Goal: Task Accomplishment & Management: Manage account settings

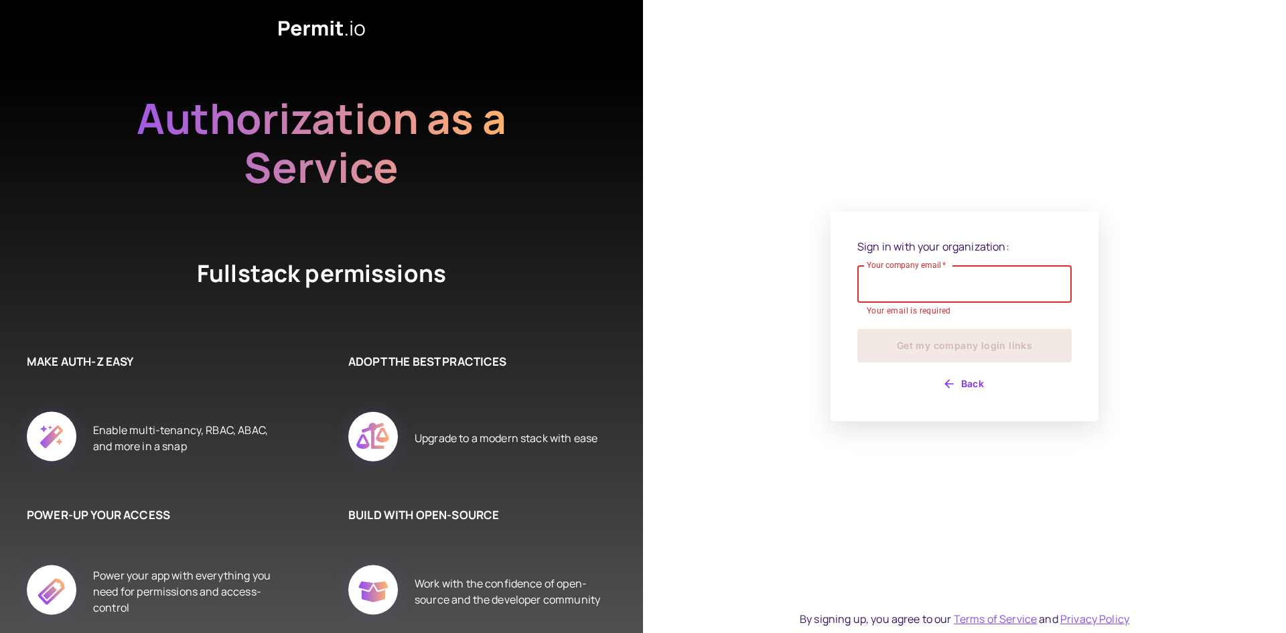
drag, startPoint x: 0, startPoint y: 0, endPoint x: 940, endPoint y: 277, distance: 980.0
click at [940, 277] on input "Your company email   *" at bounding box center [964, 283] width 214 height 37
type input "**********"
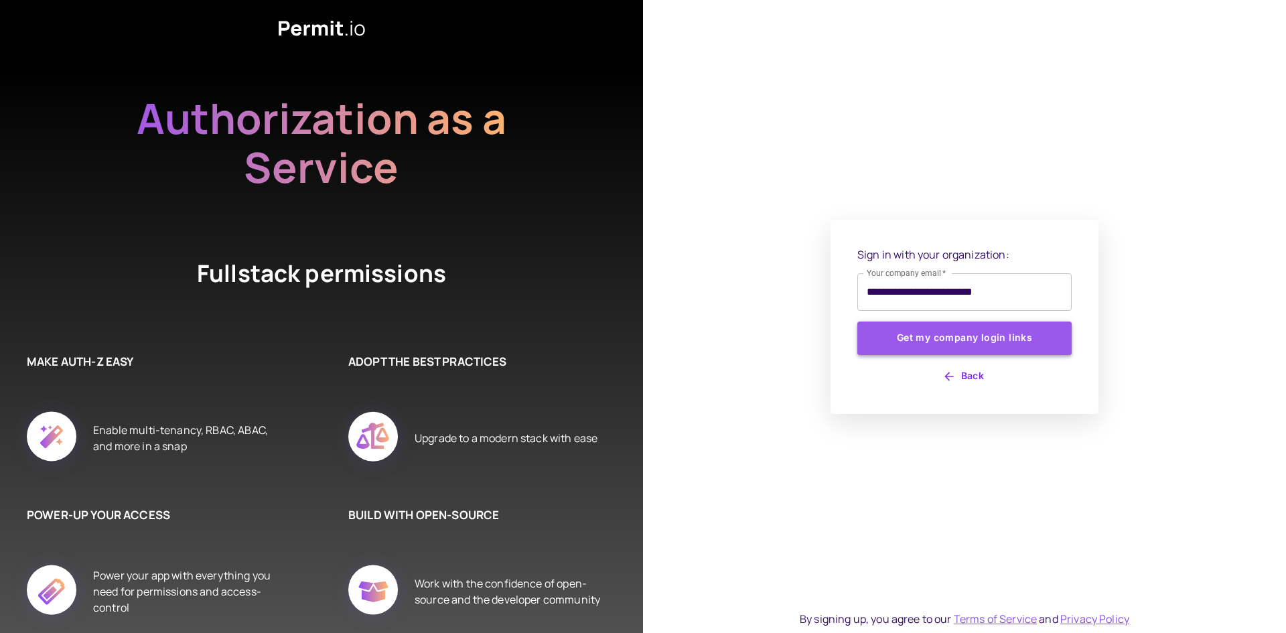
click at [931, 338] on button "Get my company login links" at bounding box center [964, 337] width 214 height 33
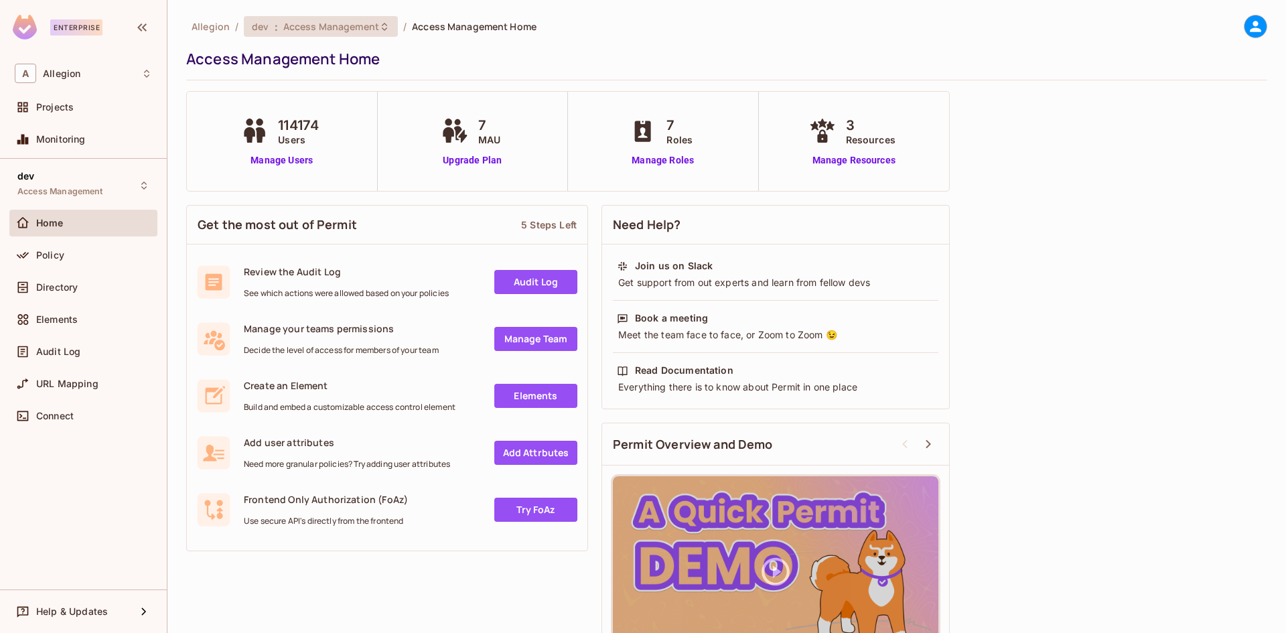
click at [298, 32] on span "Access Management" at bounding box center [331, 26] width 96 height 13
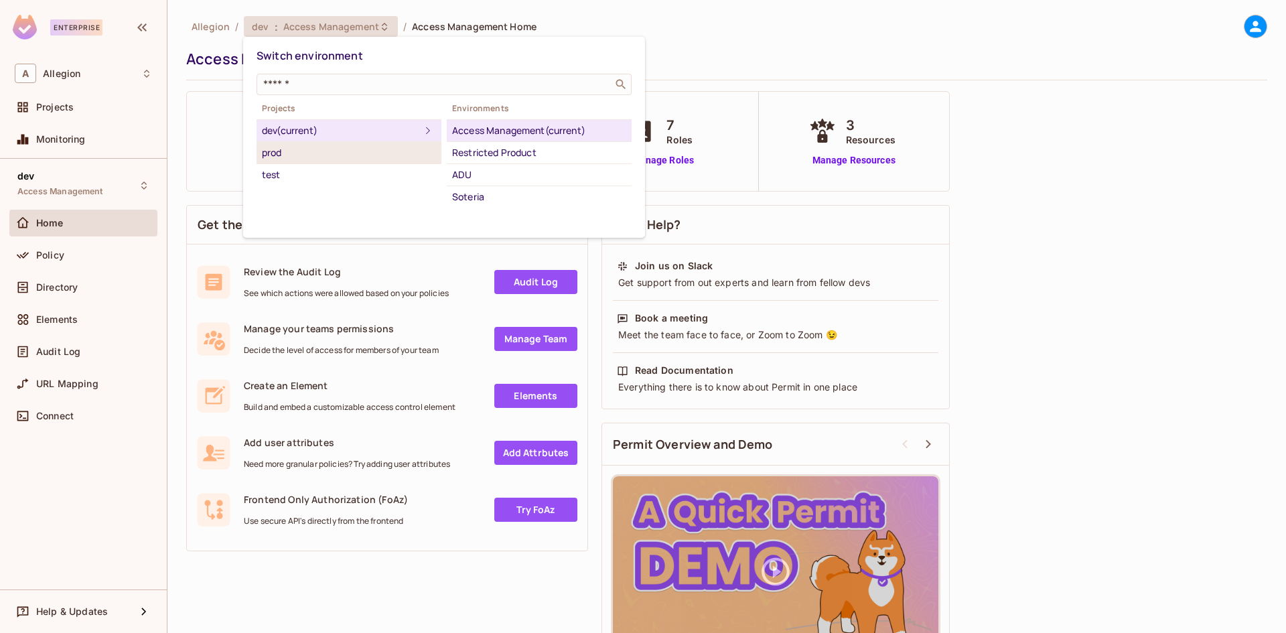
click at [316, 154] on div "prod" at bounding box center [349, 153] width 174 height 16
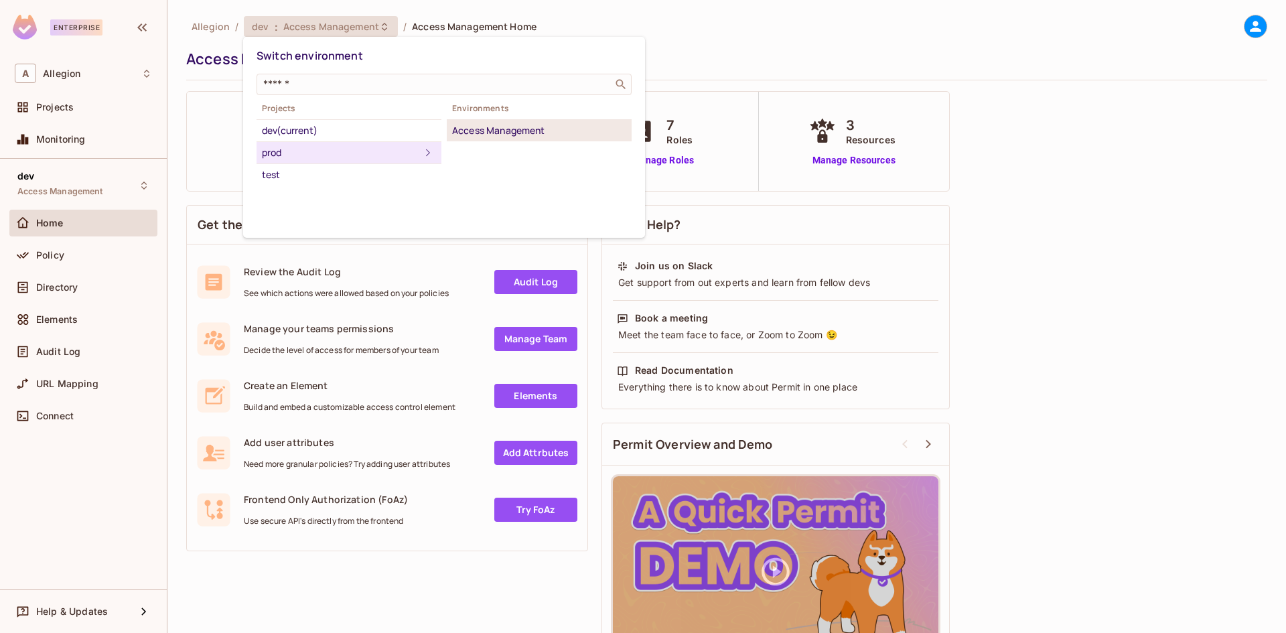
click at [459, 137] on div "Access Management" at bounding box center [539, 131] width 174 height 16
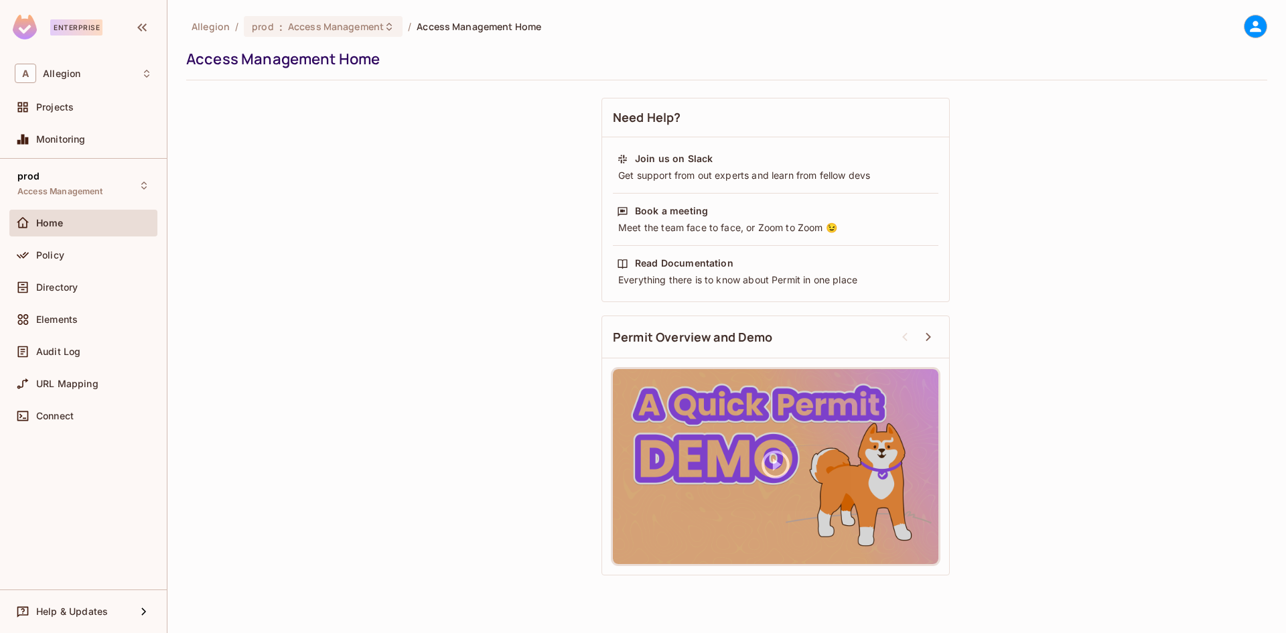
click at [88, 255] on div "Policy" at bounding box center [94, 255] width 116 height 11
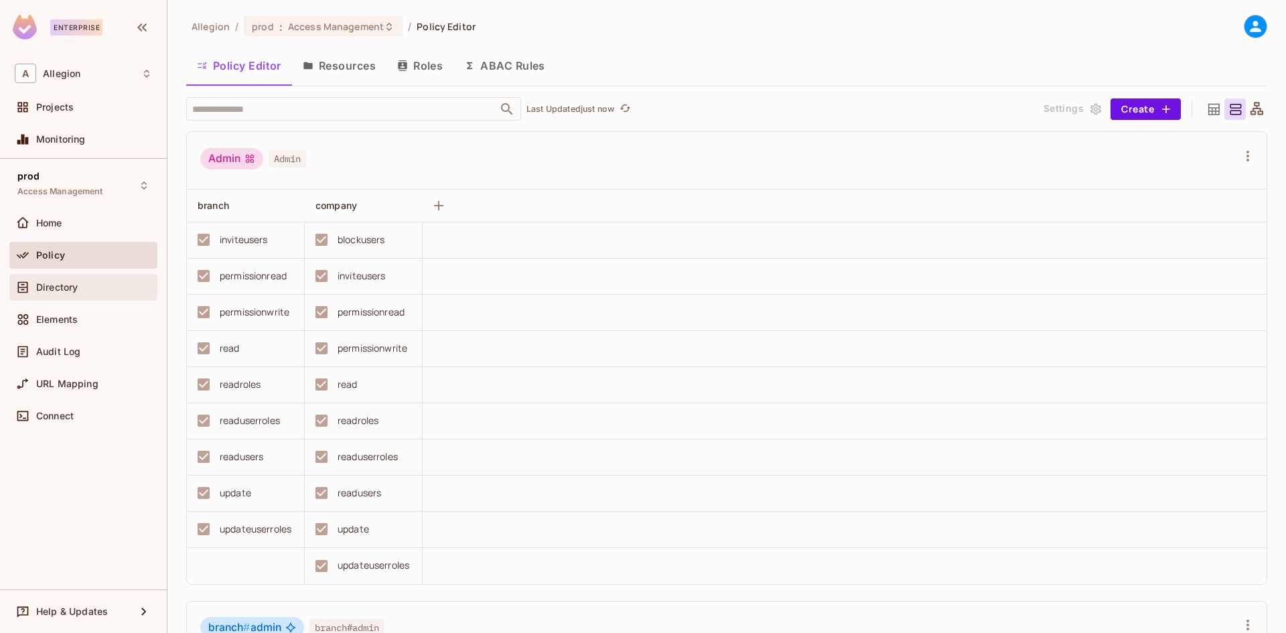
click at [77, 283] on span "Directory" at bounding box center [57, 287] width 42 height 11
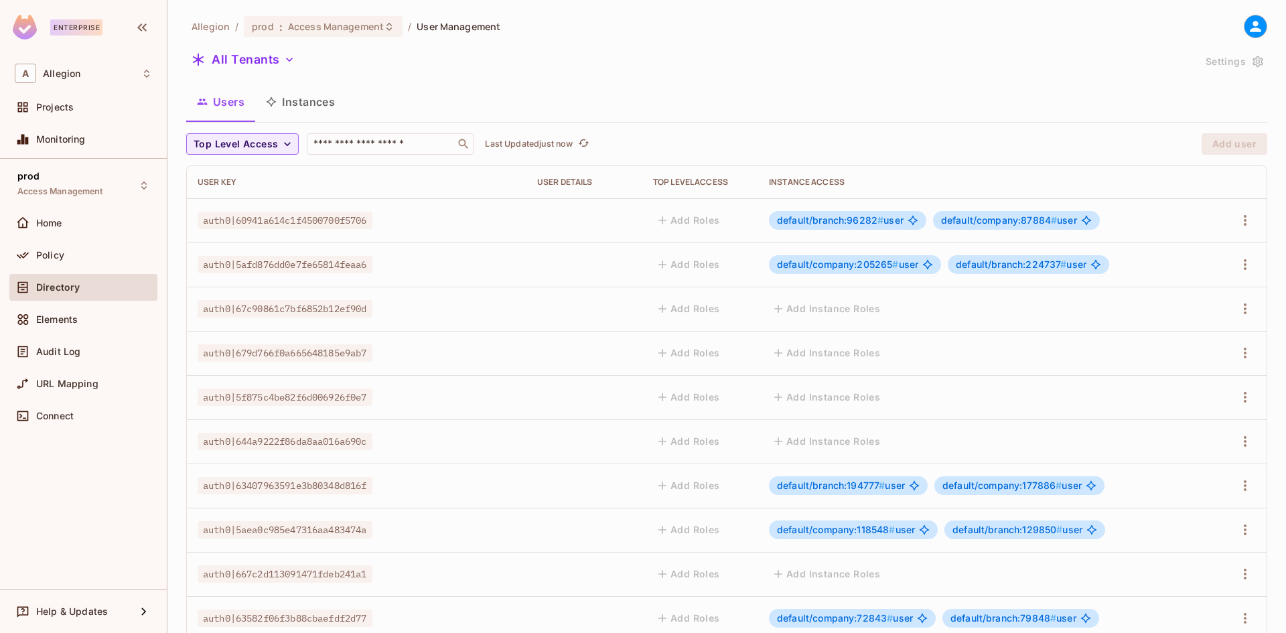
click at [286, 110] on button "Instances" at bounding box center [300, 101] width 90 height 33
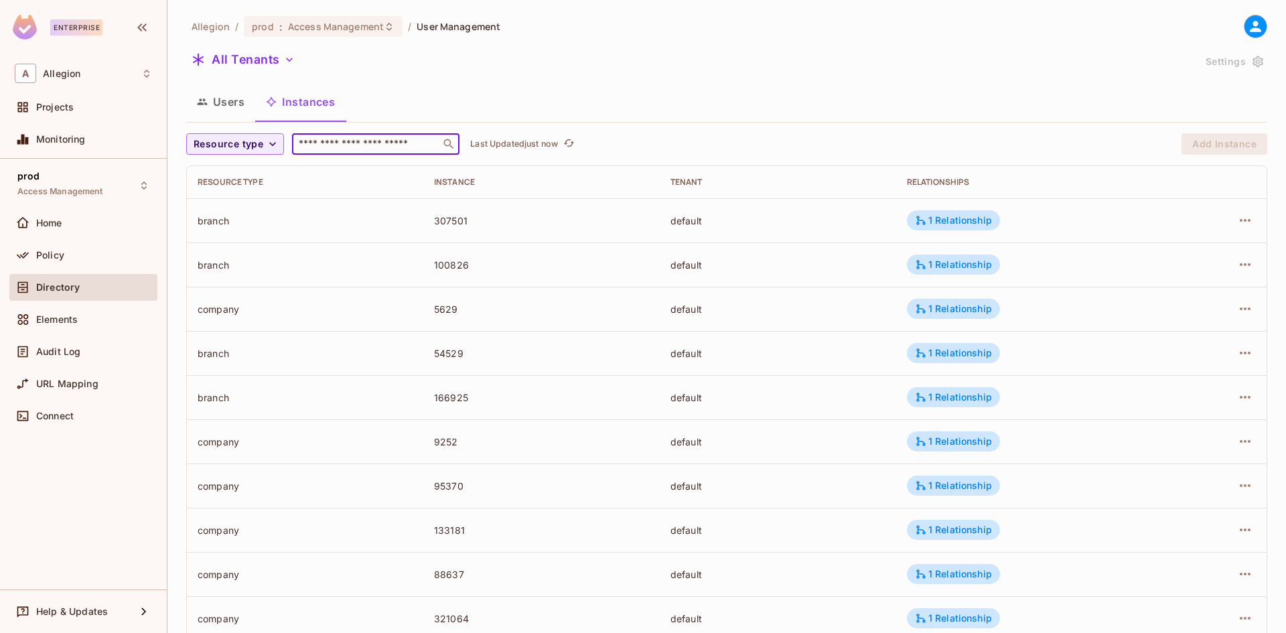
click at [359, 147] on input "text" at bounding box center [366, 143] width 141 height 13
paste input "******"
type input "******"
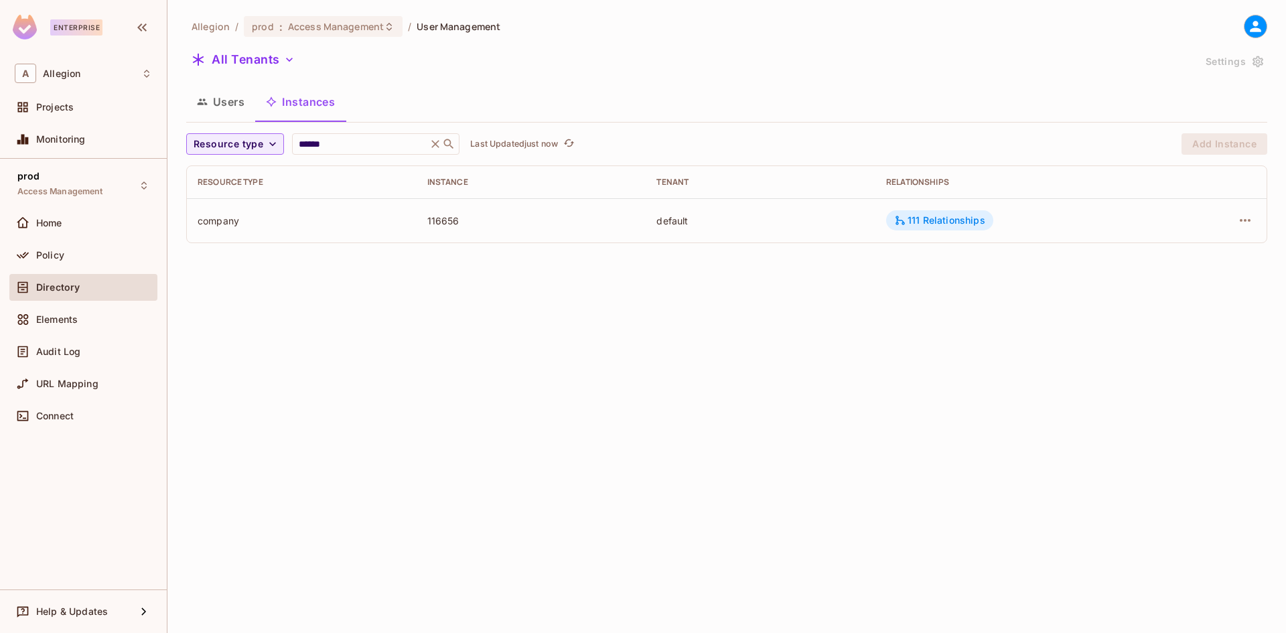
click at [935, 221] on div "111 Relationships" at bounding box center [939, 220] width 91 height 12
click at [903, 226] on icon at bounding box center [900, 220] width 12 height 12
click at [1240, 218] on icon "button" at bounding box center [1245, 220] width 16 height 16
click at [971, 240] on div at bounding box center [643, 316] width 1286 height 633
click at [924, 225] on div "111 Relationships" at bounding box center [939, 220] width 91 height 12
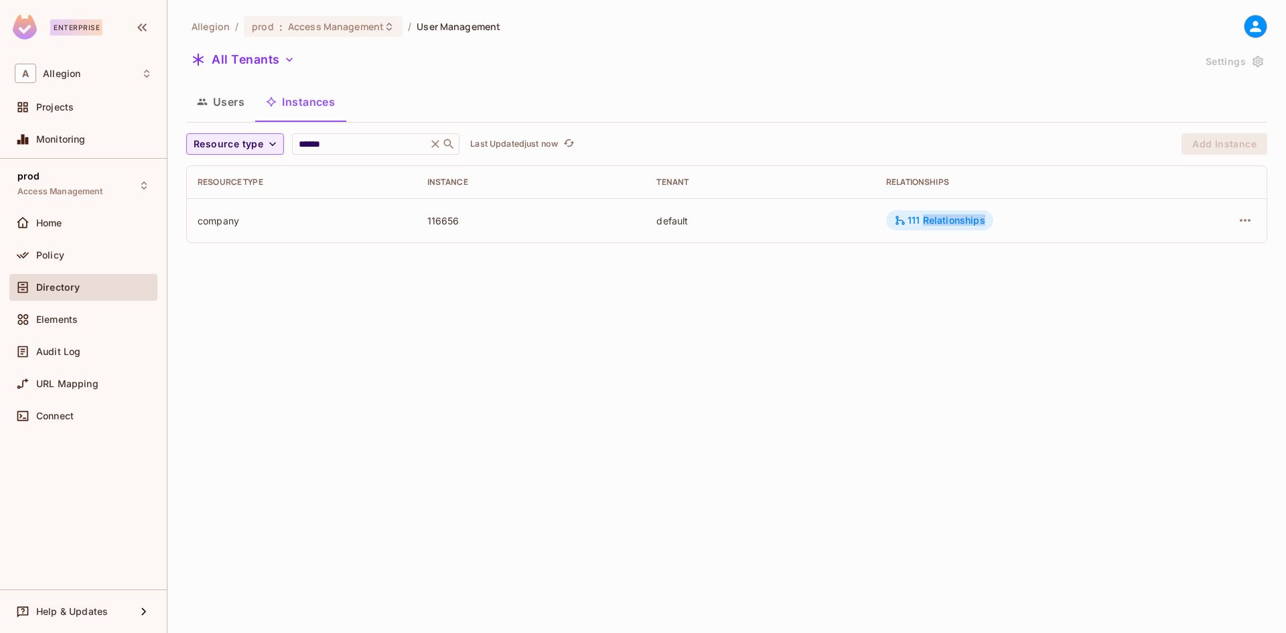
click at [924, 225] on div "111 Relationships" at bounding box center [939, 220] width 91 height 12
click at [1242, 226] on icon "button" at bounding box center [1245, 220] width 16 height 16
click at [955, 221] on div at bounding box center [643, 316] width 1286 height 633
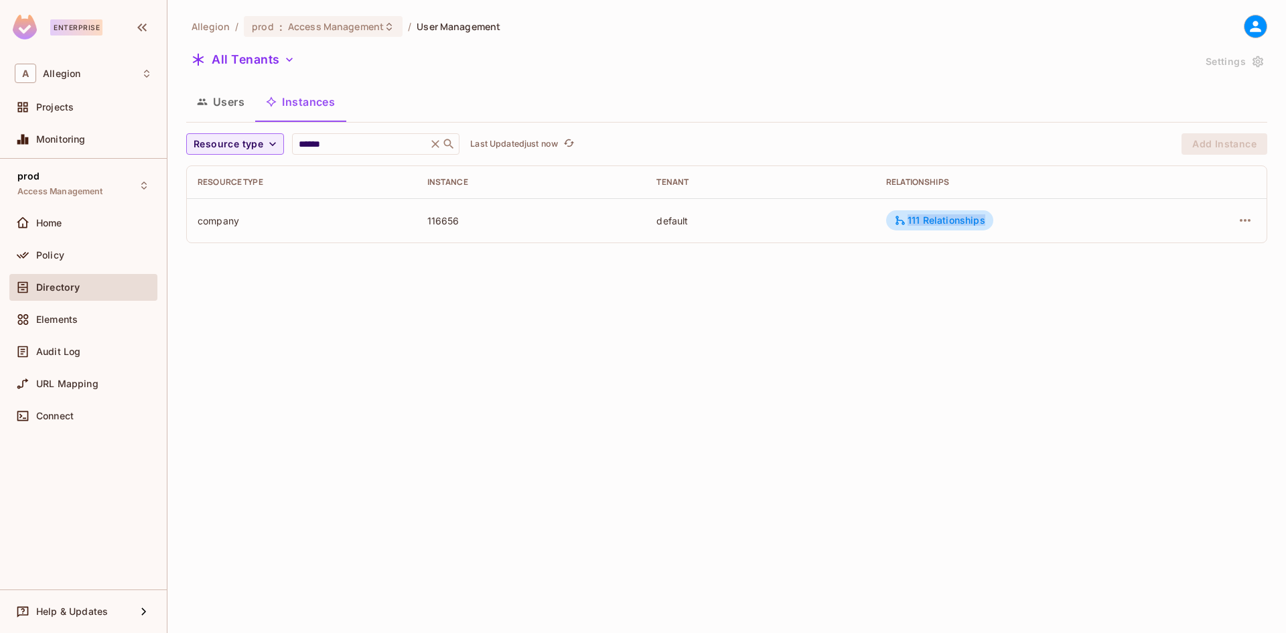
click at [955, 221] on div "111 Relationships" at bounding box center [939, 220] width 91 height 12
click at [959, 256] on div "Allegion / prod : Access Management / User Management All Tenants Settings User…" at bounding box center [726, 316] width 1118 height 633
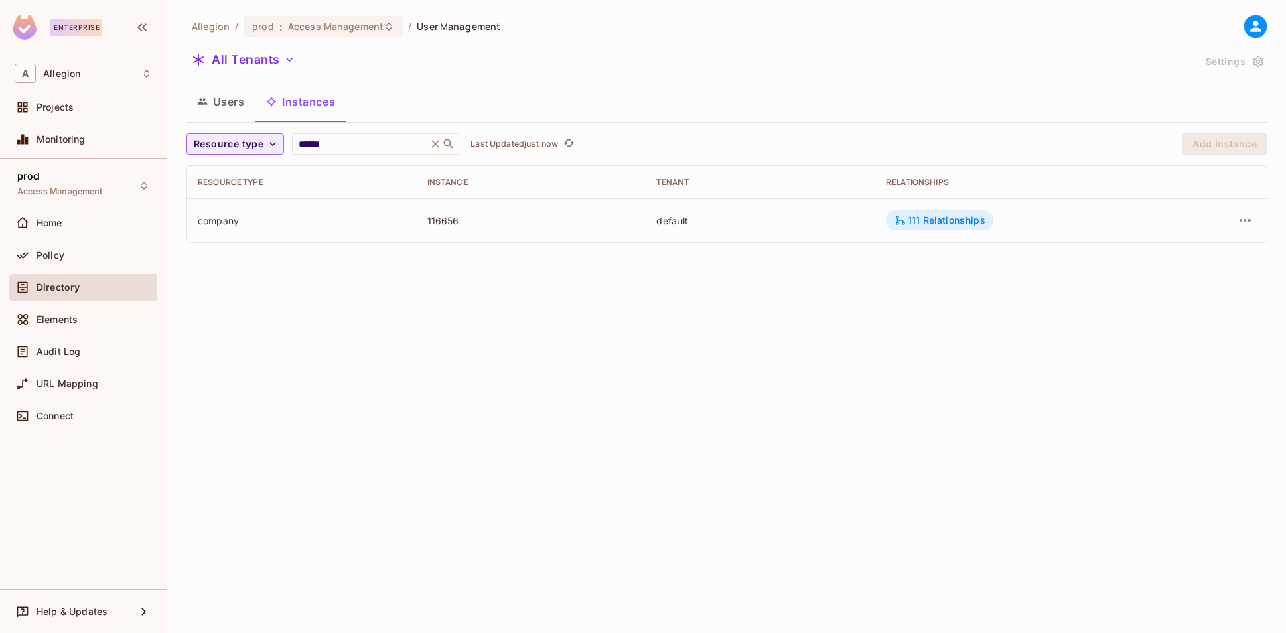
click at [942, 218] on div "111 Relationships" at bounding box center [939, 220] width 91 height 12
click at [575, 138] on icon "refresh" at bounding box center [568, 142] width 11 height 11
click at [962, 216] on div "111 Relationships" at bounding box center [939, 220] width 91 height 12
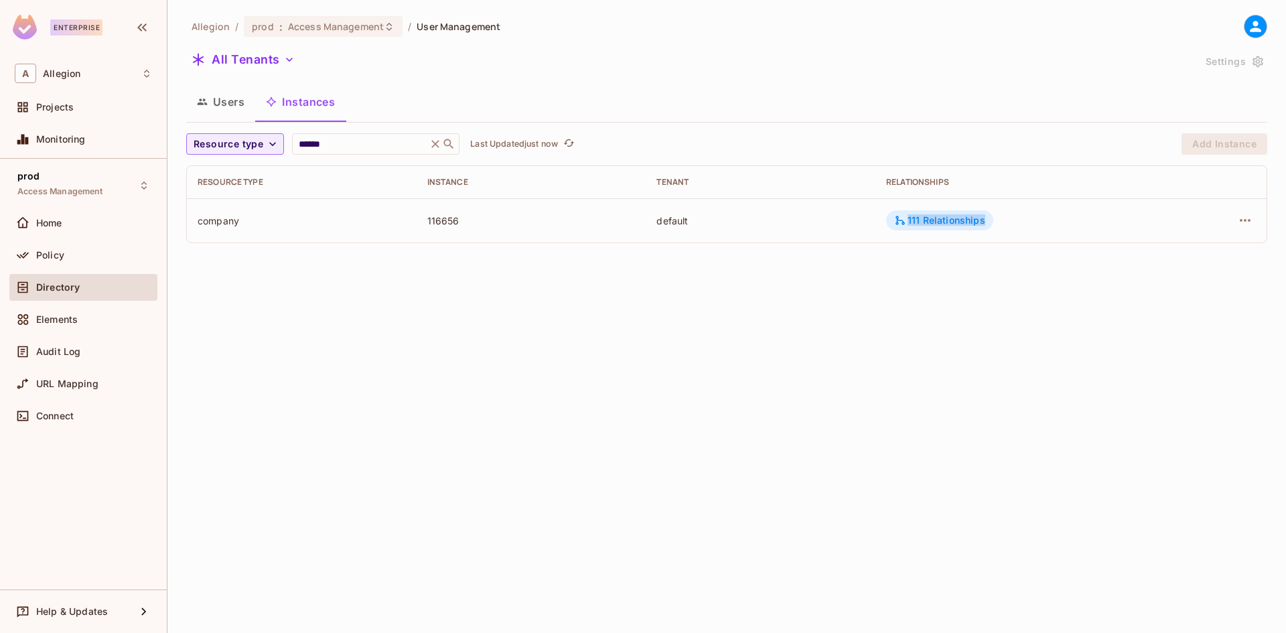
click at [962, 216] on div "111 Relationships" at bounding box center [939, 220] width 91 height 12
click at [138, 612] on icon at bounding box center [144, 611] width 16 height 16
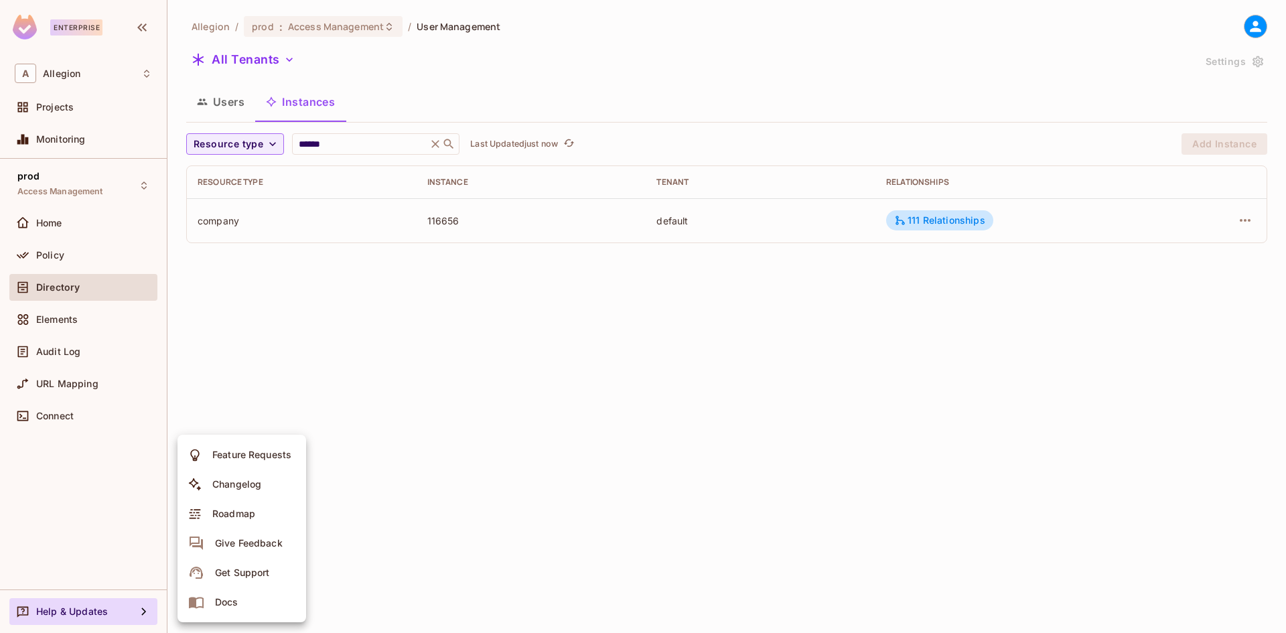
click at [218, 390] on div at bounding box center [643, 316] width 1286 height 633
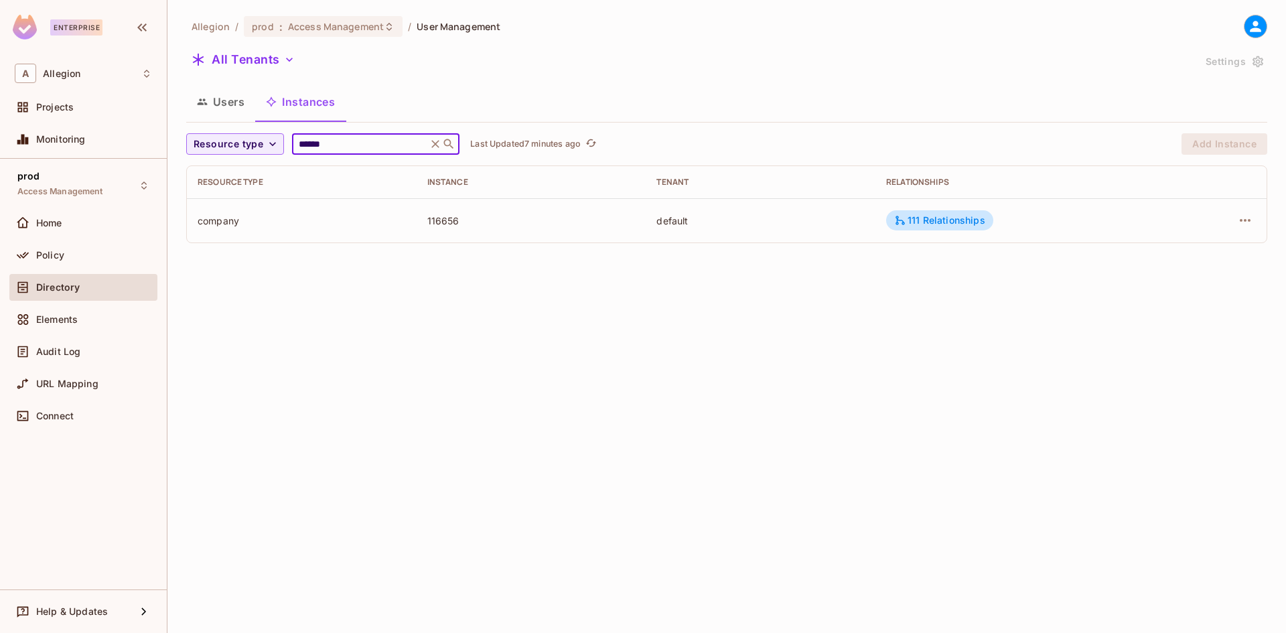
click at [311, 149] on input "******" at bounding box center [359, 143] width 127 height 13
paste input "text"
type input "*****"
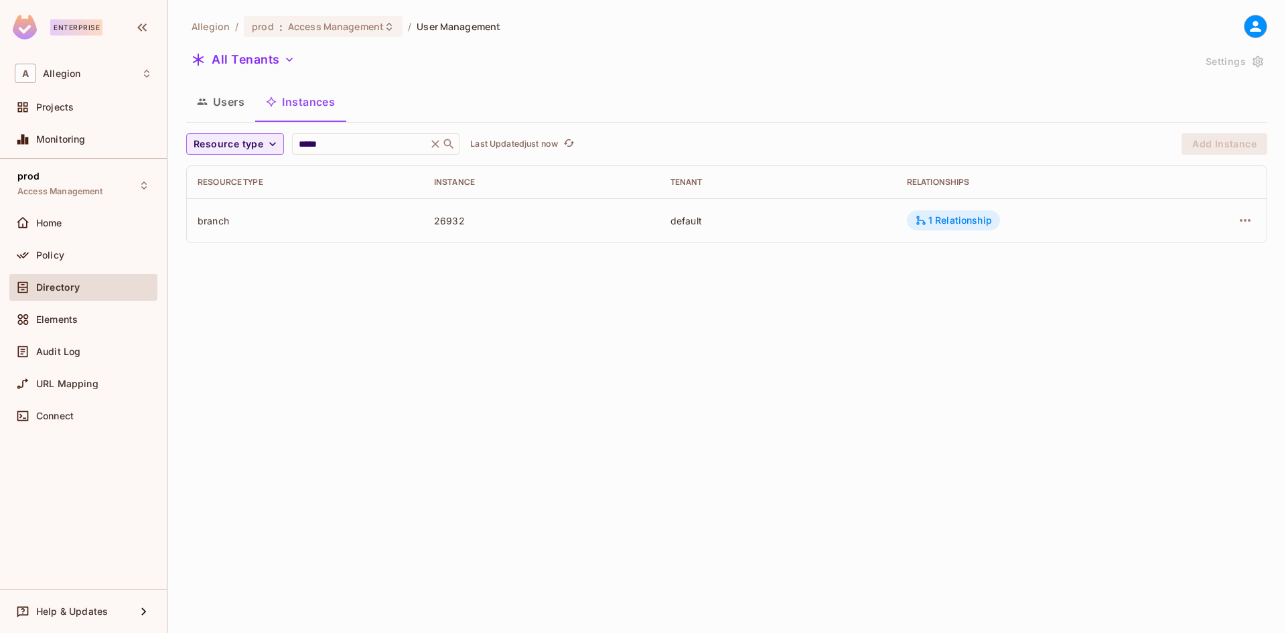
click at [941, 228] on div "1 Relationship" at bounding box center [953, 220] width 93 height 20
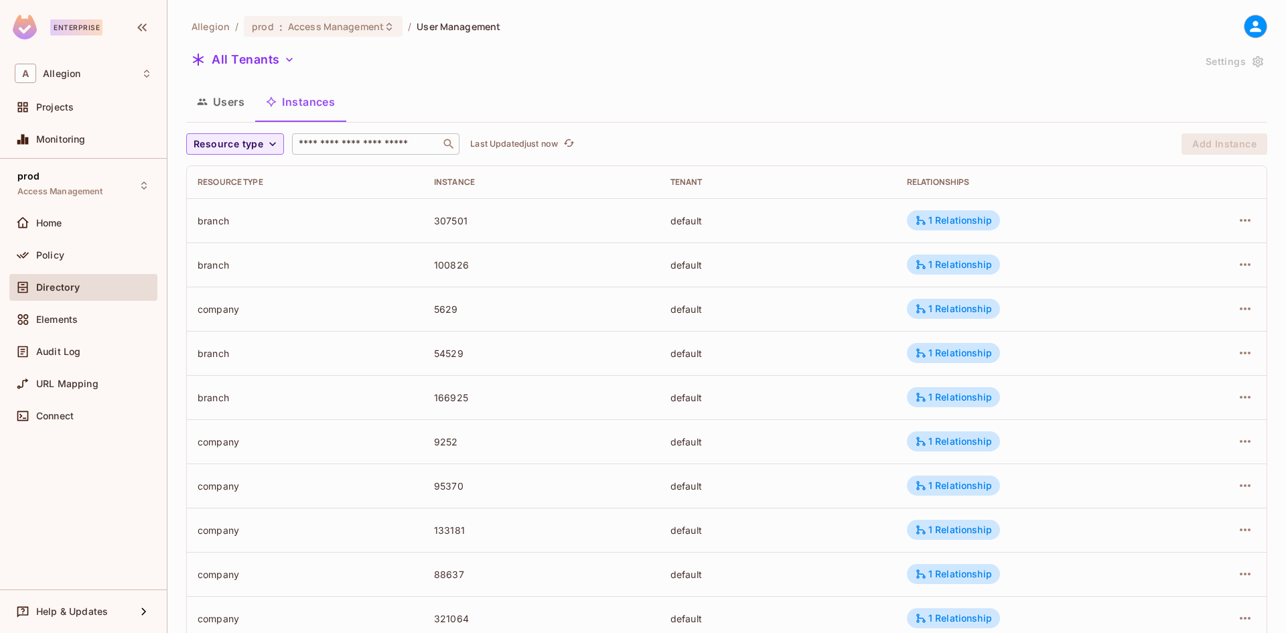
click at [379, 151] on div "​" at bounding box center [375, 143] width 167 height 21
paste input "*****"
type input "*****"
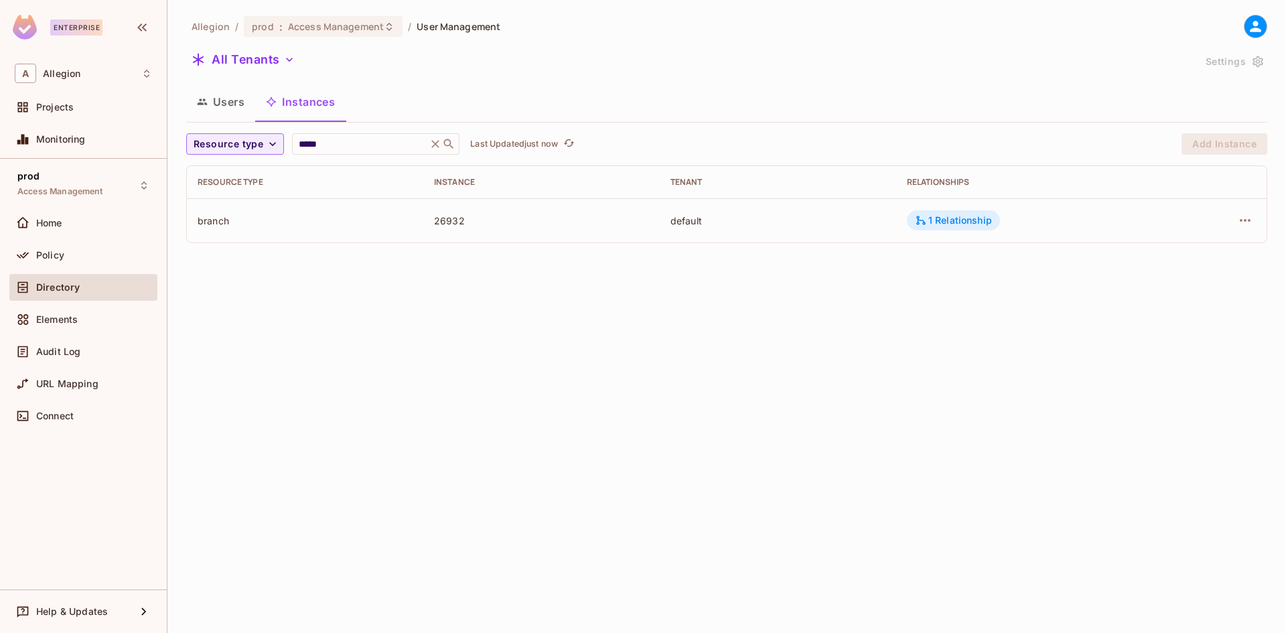
click at [927, 225] on icon at bounding box center [921, 220] width 12 height 12
click at [944, 226] on div "1 Relationship" at bounding box center [953, 220] width 77 height 12
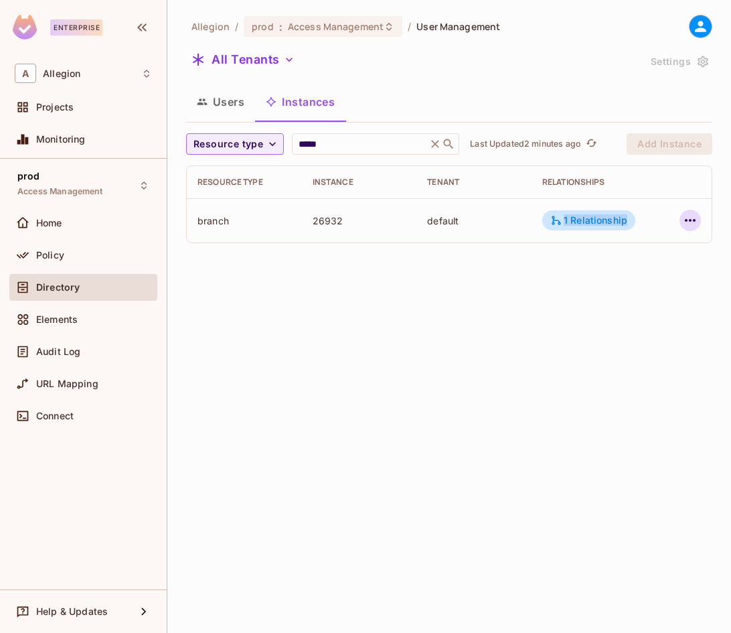
click at [686, 224] on icon "button" at bounding box center [690, 220] width 16 height 16
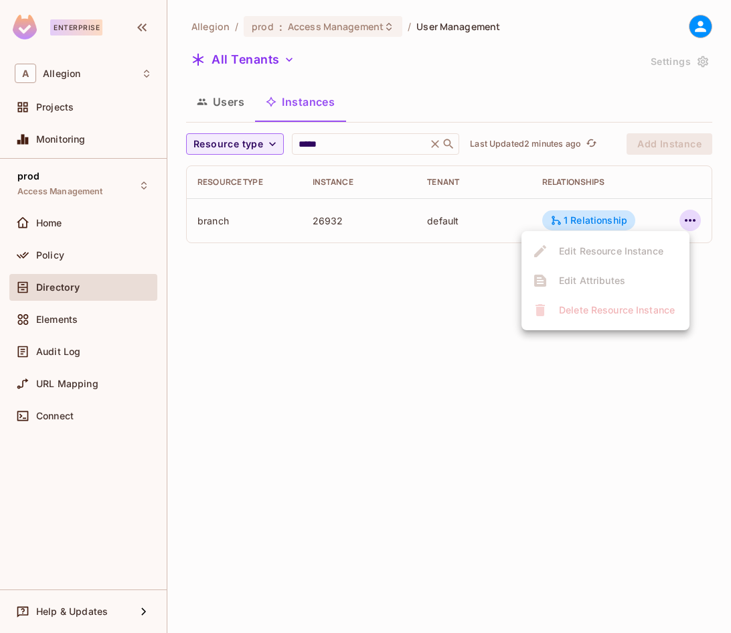
click at [603, 217] on div at bounding box center [365, 316] width 731 height 633
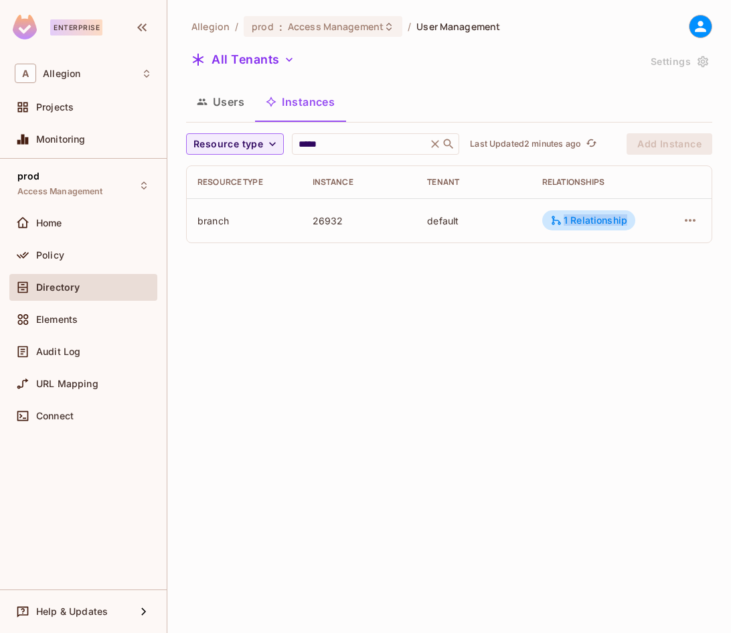
click at [603, 217] on div "1 Relationship" at bounding box center [588, 220] width 77 height 12
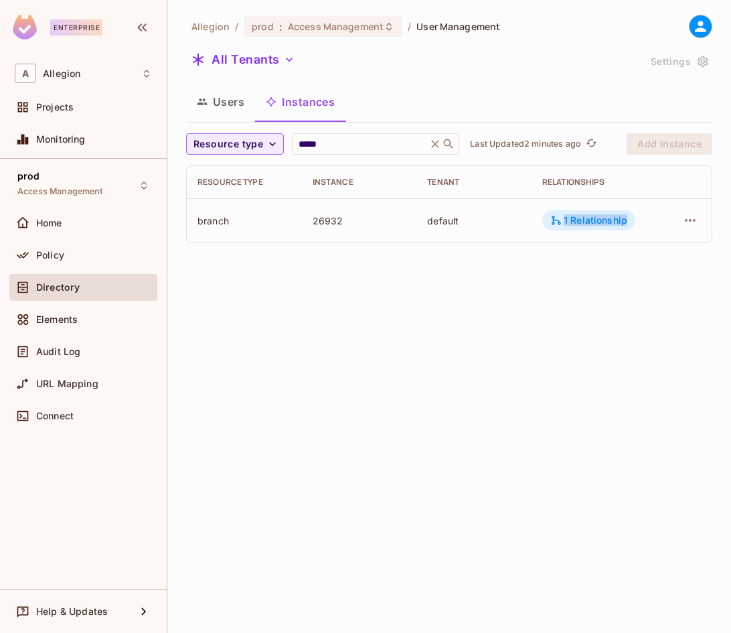
click at [613, 222] on div "1 Relationship" at bounding box center [588, 220] width 77 height 12
click at [502, 281] on div "Allegion / prod : Access Management / User Management All Tenants Settings User…" at bounding box center [449, 316] width 564 height 633
